Goal: Task Accomplishment & Management: Manage account settings

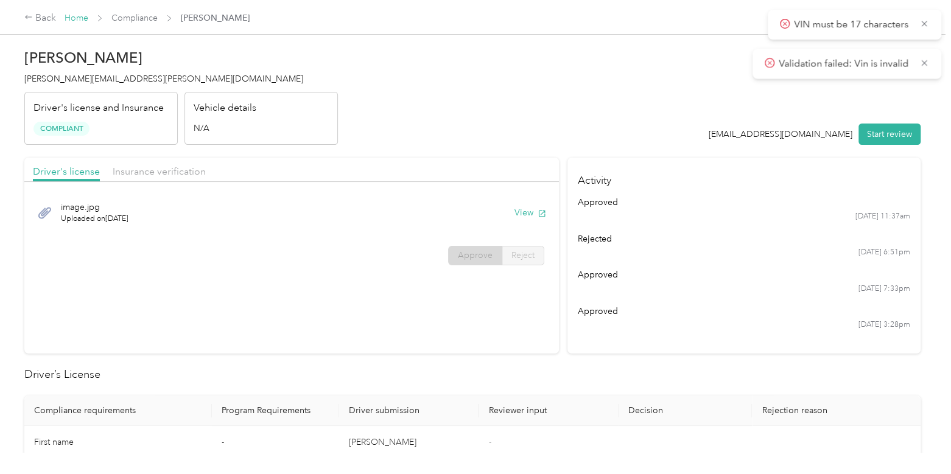
click at [80, 18] on link "Home" at bounding box center [77, 18] width 24 height 10
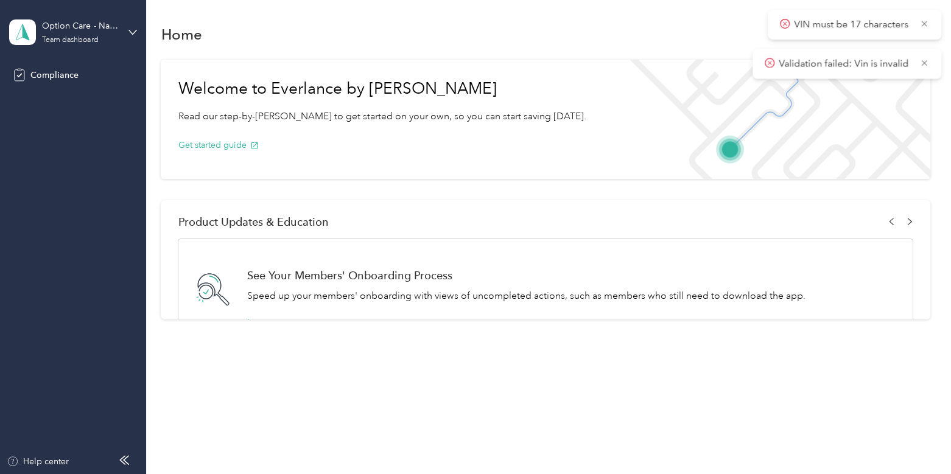
click at [80, 18] on div "Option Care - Naven Health Team dashboard" at bounding box center [73, 32] width 128 height 43
click at [68, 120] on div "Log out" at bounding box center [137, 127] width 239 height 21
